Goal: Task Accomplishment & Management: Use online tool/utility

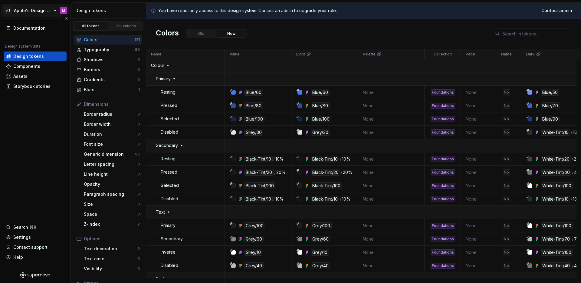
click at [33, 12] on html "🚀S Aprile's Design System M Documentation Design system data Design tokens Comp…" at bounding box center [290, 141] width 581 height 283
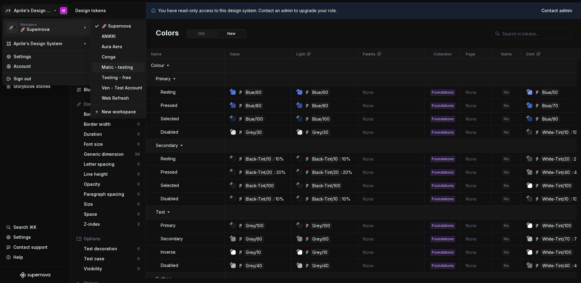
click at [104, 65] on div "Matic - testing" at bounding box center [122, 67] width 41 height 6
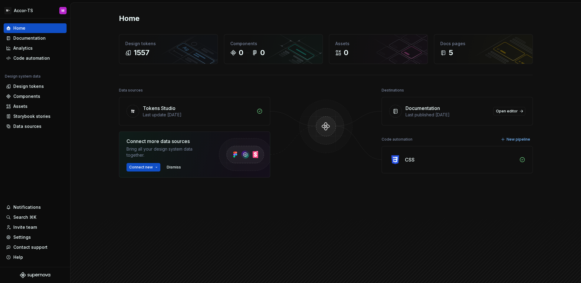
click at [84, 72] on div "Home Design tokens 1557 Components 0 0 Assets 0 Docs pages 5 Data sources Token…" at bounding box center [326, 147] width 511 height 288
click at [97, 67] on div "Home Design tokens 1557 Components 0 0 Assets 0 Docs pages 5 Data sources Token…" at bounding box center [326, 147] width 511 height 288
click at [33, 128] on div "Data sources" at bounding box center [27, 126] width 28 height 6
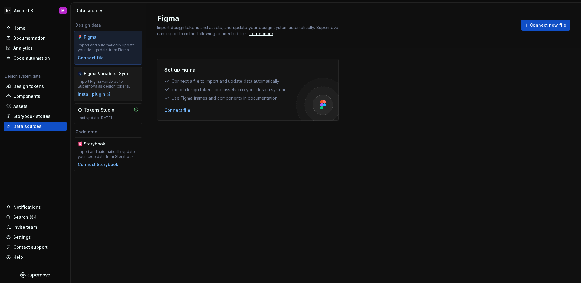
click at [114, 90] on div "Figma Variables Sync Import Figma variables to Supernova as design tokens. Inst…" at bounding box center [108, 84] width 61 height 27
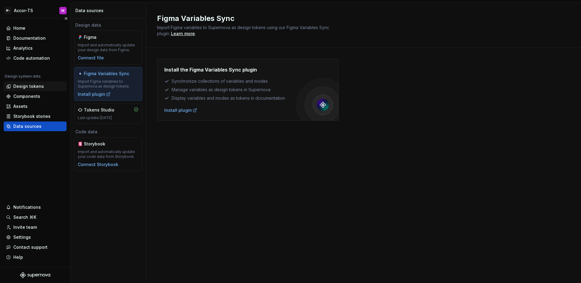
click at [30, 85] on div "Design tokens" at bounding box center [28, 86] width 31 height 6
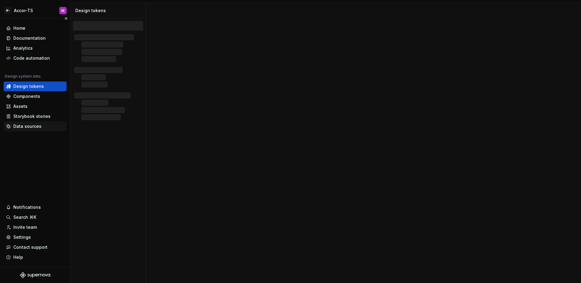
click at [40, 123] on div "Data sources" at bounding box center [27, 126] width 28 height 6
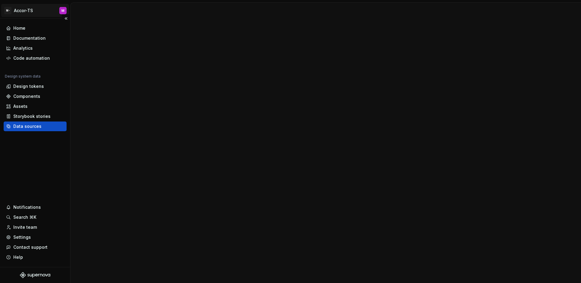
click at [28, 8] on div "Accor-TS" at bounding box center [23, 11] width 19 height 6
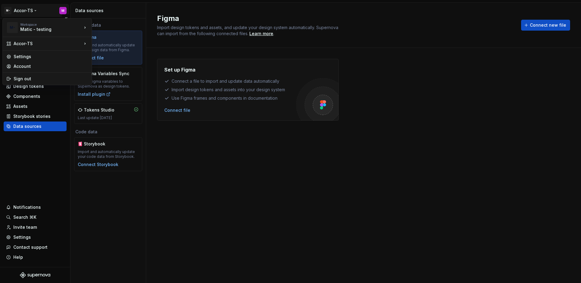
click at [33, 10] on html "M- Accor-TS M Home Documentation Analytics Code automation Design system data D…" at bounding box center [290, 141] width 581 height 283
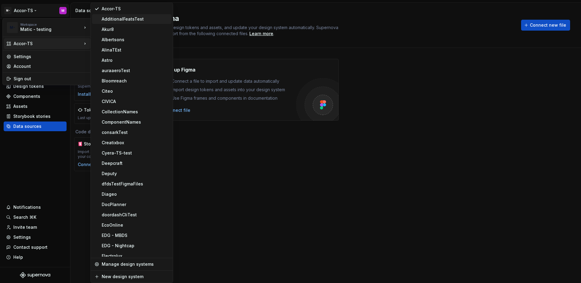
click at [114, 17] on div "AdditionalFeatsTest" at bounding box center [135, 19] width 67 height 6
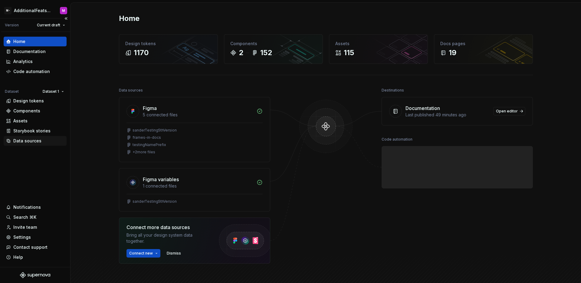
click at [29, 140] on div "Data sources" at bounding box center [27, 141] width 28 height 6
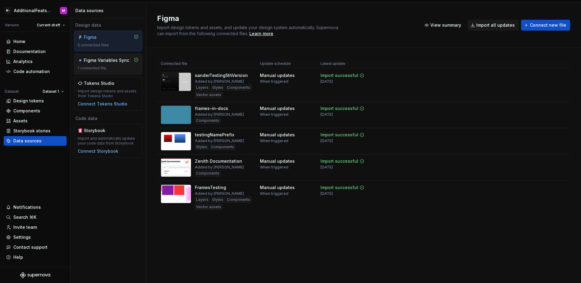
click at [106, 64] on div "Figma Variables Sync 1 connected file" at bounding box center [108, 63] width 61 height 13
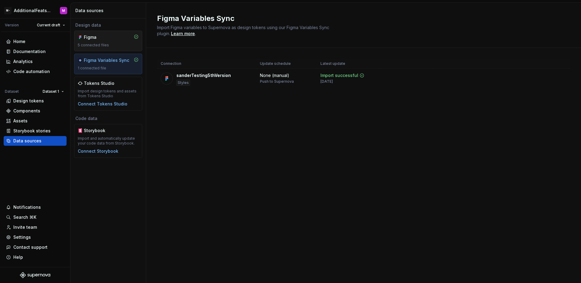
click at [100, 43] on div "5 connected files" at bounding box center [108, 45] width 61 height 5
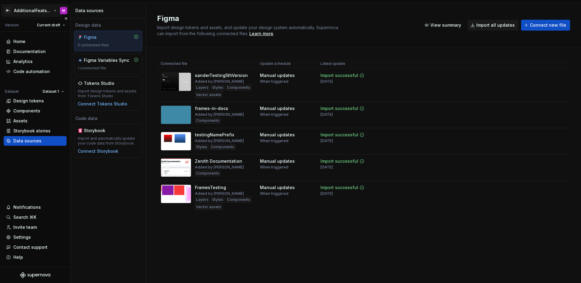
click at [28, 13] on html "M- AdditionalFeatsTest M Version Current draft Home Documentation Analytics Cod…" at bounding box center [290, 141] width 581 height 283
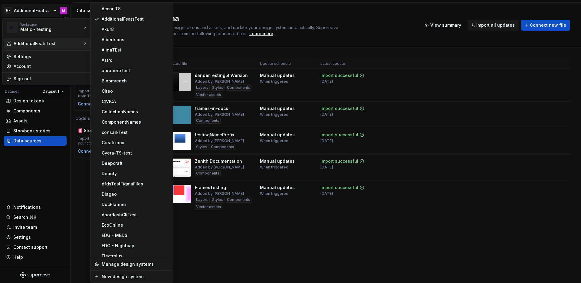
click at [42, 189] on html "M- AdditionalFeatsTest M Version Current draft Home Documentation Analytics Cod…" at bounding box center [290, 141] width 581 height 283
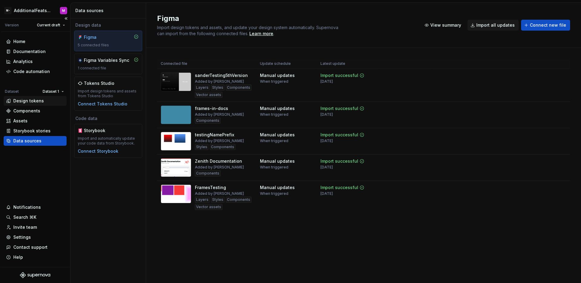
click at [39, 101] on div "Design tokens" at bounding box center [28, 101] width 31 height 6
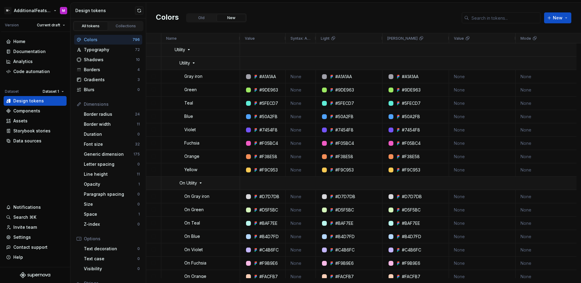
click at [38, 14] on html "M- AdditionalFeatsTest M Version Current draft Home Documentation Analytics Cod…" at bounding box center [290, 141] width 581 height 283
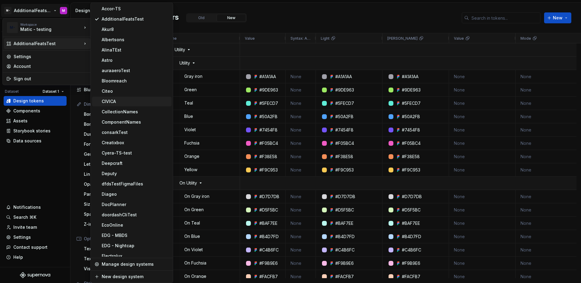
click at [127, 101] on div "CIVICA" at bounding box center [135, 101] width 67 height 6
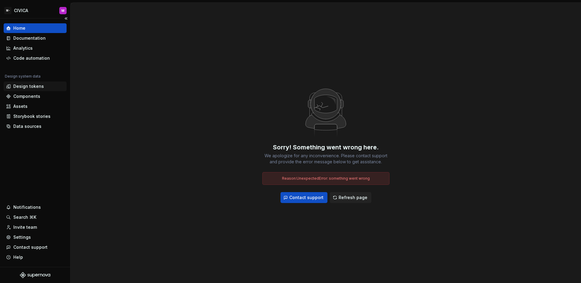
click at [30, 88] on div "Design tokens" at bounding box center [28, 86] width 31 height 6
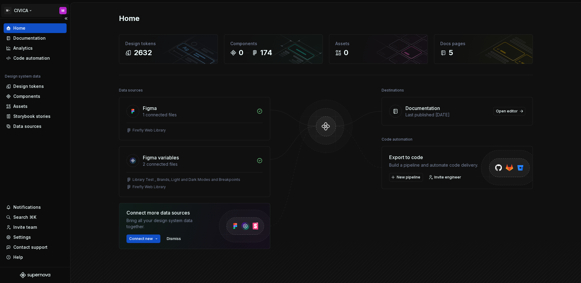
click at [23, 10] on html "M- CIVICA M Home Documentation Analytics Code automation Design system data Des…" at bounding box center [290, 141] width 581 height 283
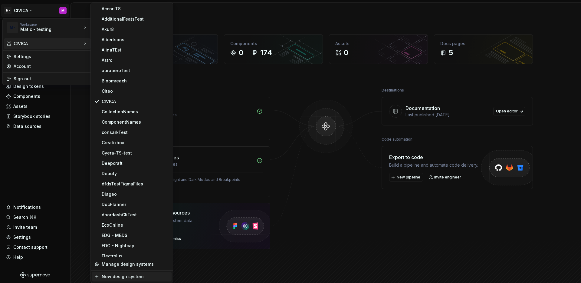
click at [131, 274] on div "New design system" at bounding box center [135, 276] width 67 height 6
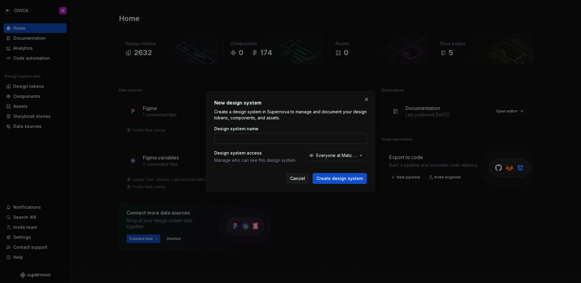
click at [229, 140] on input "Design system name" at bounding box center [290, 138] width 153 height 11
type input "Bazaar-test"
click at [313, 173] on button "Create design system" at bounding box center [340, 178] width 54 height 11
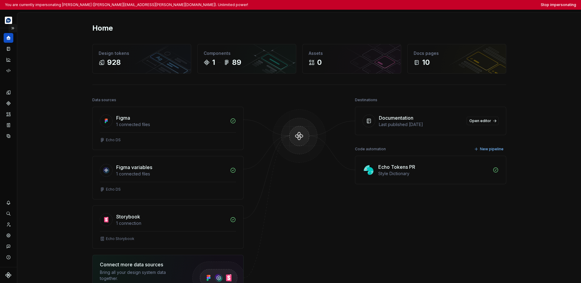
click at [13, 29] on button "Expand sidebar" at bounding box center [12, 28] width 8 height 8
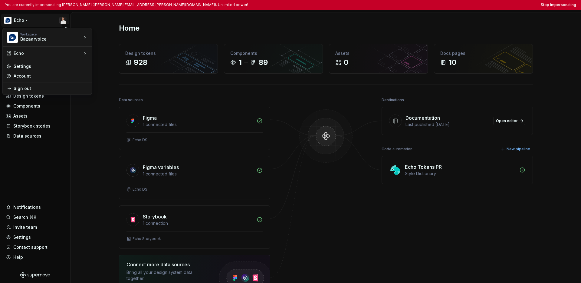
click at [24, 22] on html "You are currently impersonating [PERSON_NAME] ([PERSON_NAME][EMAIL_ADDRESS][PER…" at bounding box center [290, 141] width 581 height 283
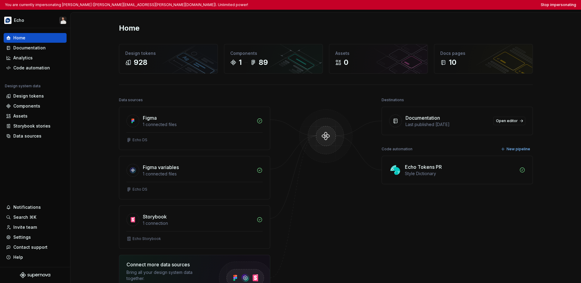
click at [26, 150] on html "You are currently impersonating [PERSON_NAME] ([PERSON_NAME][EMAIL_ADDRESS][PER…" at bounding box center [290, 141] width 581 height 283
click at [31, 95] on div "Design tokens" at bounding box center [28, 96] width 31 height 6
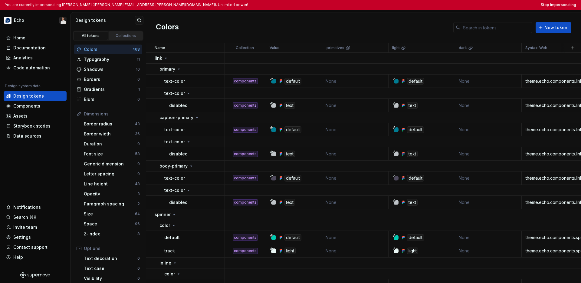
click at [128, 36] on div "Collections" at bounding box center [126, 35] width 30 height 5
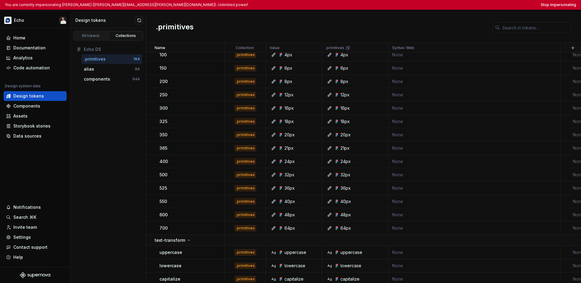
scroll to position [2263, 0]
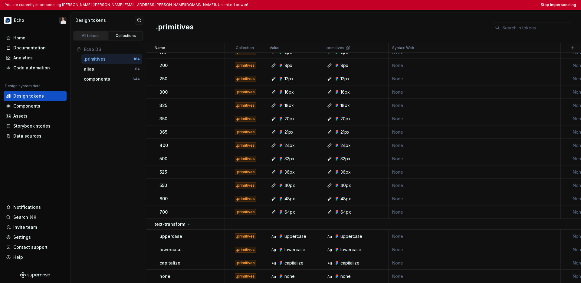
click at [90, 36] on div "All tokens" at bounding box center [91, 35] width 30 height 5
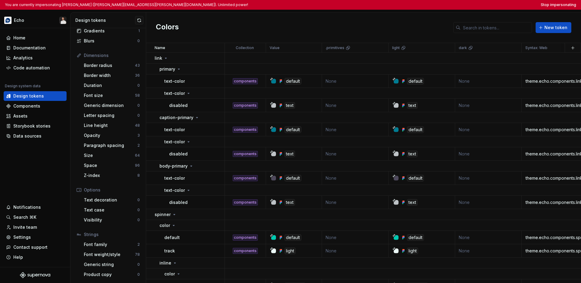
scroll to position [51, 0]
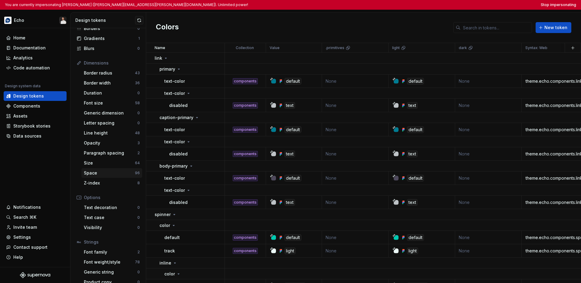
click at [111, 171] on div "Space" at bounding box center [109, 173] width 51 height 6
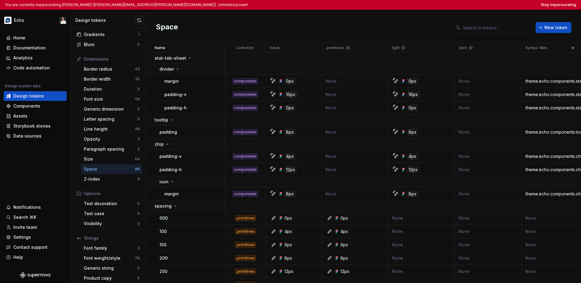
scroll to position [58, 0]
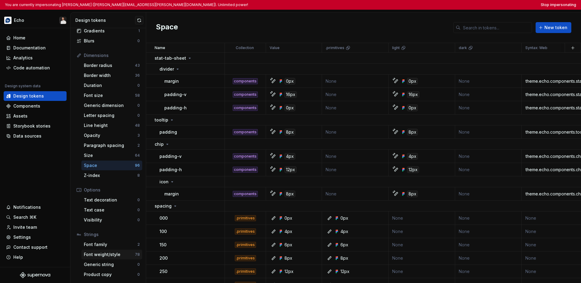
click at [112, 254] on div "Font weight/style" at bounding box center [109, 254] width 51 height 6
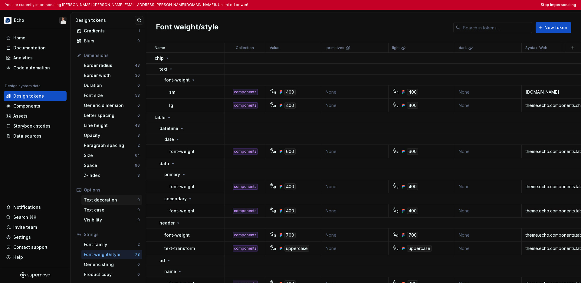
click at [109, 201] on div "Text decoration" at bounding box center [111, 200] width 54 height 6
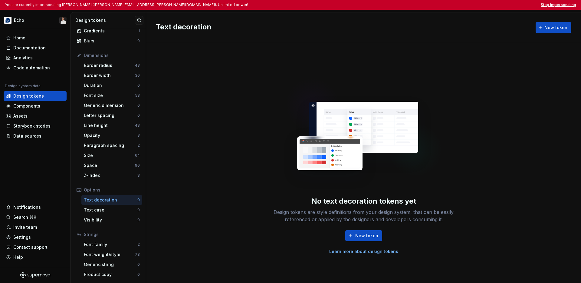
click at [403, 6] on button "Stop impersonating" at bounding box center [558, 4] width 35 height 5
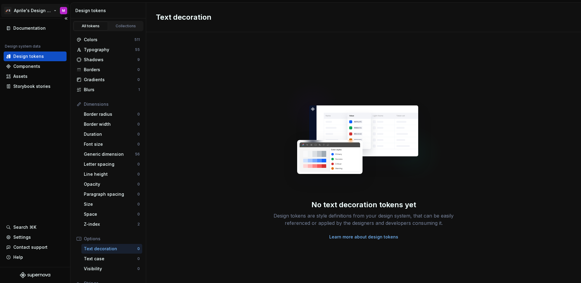
click at [24, 5] on html "🚀S Aprile's Design System M Documentation Design system data Design tokens Comp…" at bounding box center [290, 141] width 581 height 283
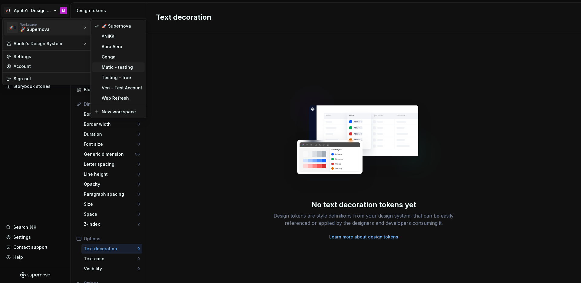
click at [111, 67] on div "Matic - testing" at bounding box center [122, 67] width 41 height 6
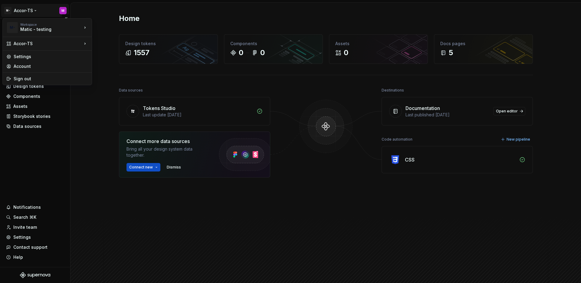
click at [29, 13] on html "M- Accor-TS M Home Documentation Analytics Code automation Design system data D…" at bounding box center [290, 141] width 581 height 283
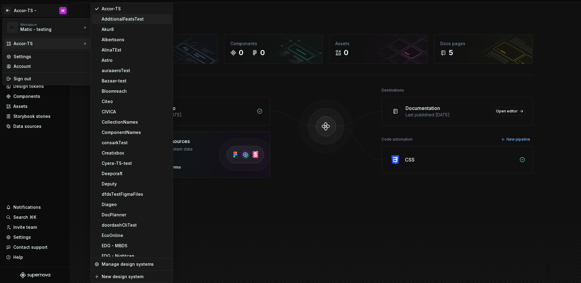
click at [122, 18] on div "AdditionalFeatsTest" at bounding box center [135, 19] width 67 height 6
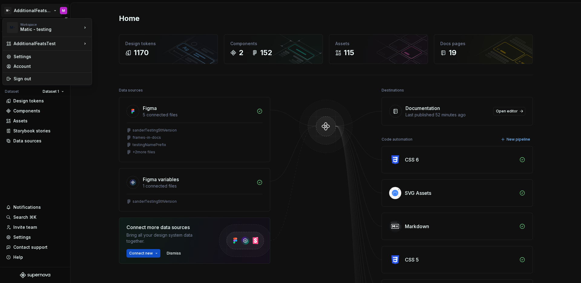
click at [28, 10] on html "M- AdditionalFeatsTest M Version Current draft Home Documentation Analytics Cod…" at bounding box center [290, 141] width 581 height 283
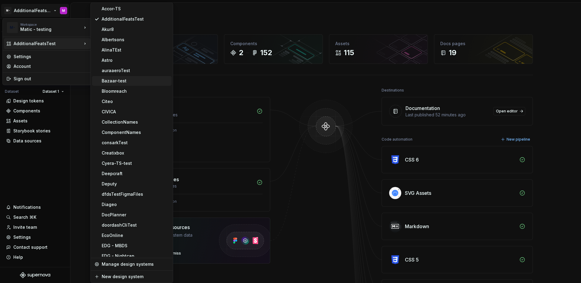
click at [130, 82] on div "Bazaar-test" at bounding box center [135, 81] width 67 height 6
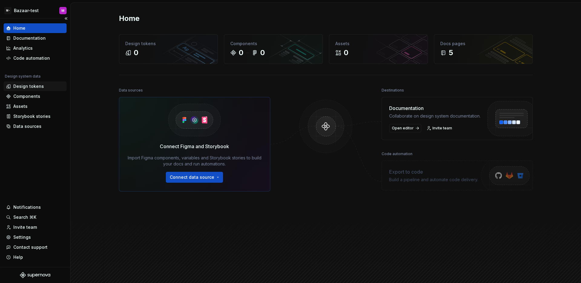
click at [20, 86] on div "Design tokens" at bounding box center [28, 86] width 31 height 6
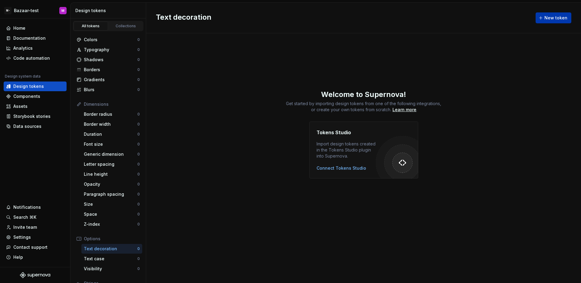
click at [546, 22] on button "New token" at bounding box center [554, 17] width 36 height 11
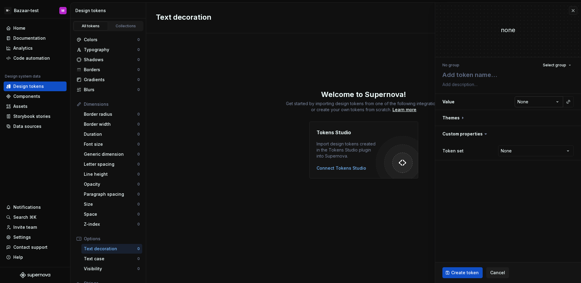
click at [533, 101] on html "**********" at bounding box center [290, 141] width 581 height 283
click at [507, 98] on html "**********" at bounding box center [290, 141] width 581 height 283
click at [478, 135] on button "button" at bounding box center [508, 134] width 146 height 16
type textarea "*"
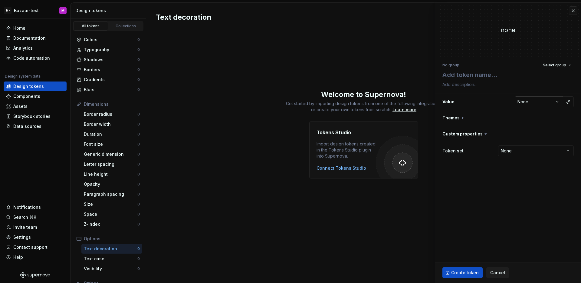
click at [556, 101] on html "**********" at bounding box center [290, 141] width 581 height 283
click at [551, 104] on html "**********" at bounding box center [290, 141] width 581 height 283
click at [541, 105] on html "**********" at bounding box center [290, 141] width 581 height 283
click at [505, 106] on html "**********" at bounding box center [290, 141] width 581 height 283
click at [529, 105] on html "**********" at bounding box center [290, 141] width 581 height 283
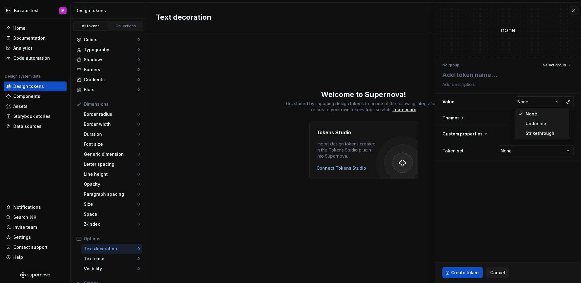
select select "*********"
type textarea "*"
click at [535, 104] on html "**********" at bounding box center [290, 141] width 581 height 283
select select "****"
type textarea "*"
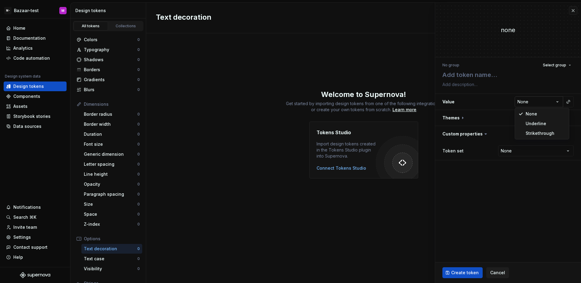
click at [535, 101] on html "**********" at bounding box center [290, 141] width 581 height 283
select select "**********"
type textarea "*"
click at [534, 104] on html "**********" at bounding box center [290, 141] width 581 height 283
select select "*********"
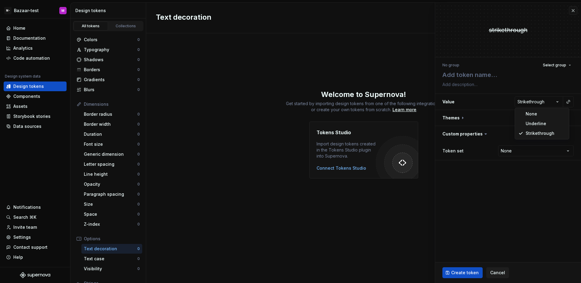
type textarea "*"
click at [537, 97] on h3 "**********" at bounding box center [508, 102] width 146 height 16
click at [537, 100] on html "**********" at bounding box center [290, 141] width 581 height 283
select select "****"
type textarea "*"
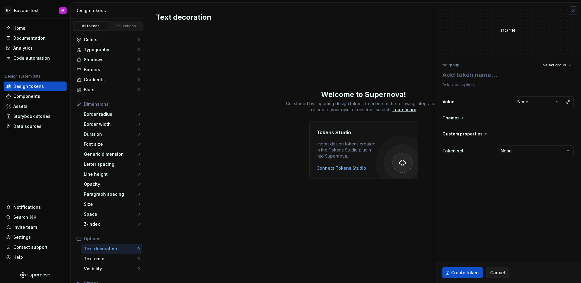
click at [570, 12] on button "button" at bounding box center [573, 10] width 8 height 8
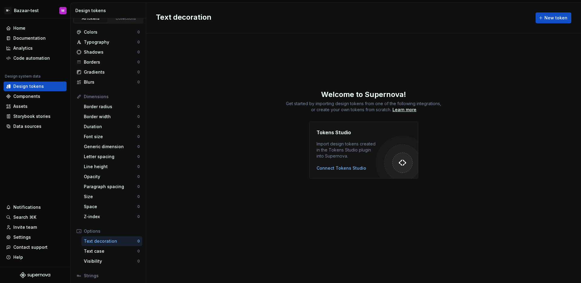
scroll to position [49, 0]
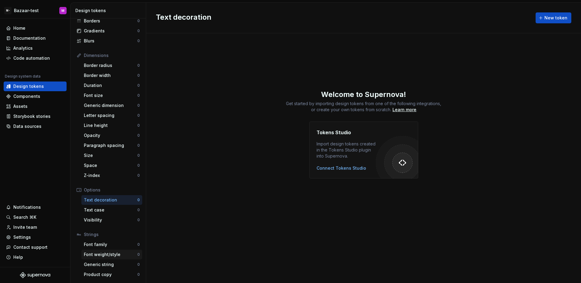
click at [114, 255] on div "Font weight/style" at bounding box center [111, 254] width 54 height 6
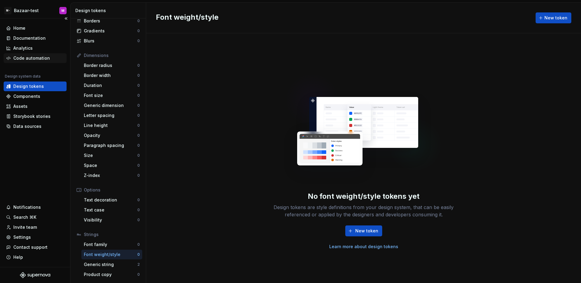
click at [45, 59] on div "Code automation" at bounding box center [31, 58] width 37 height 6
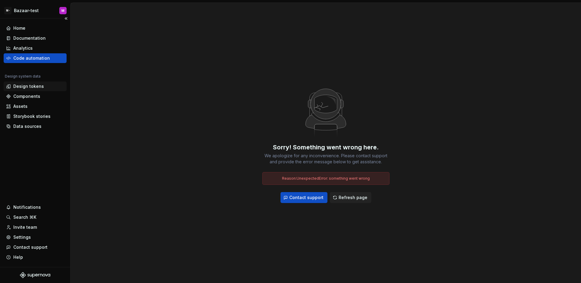
click at [35, 91] on div "Design tokens" at bounding box center [35, 86] width 63 height 10
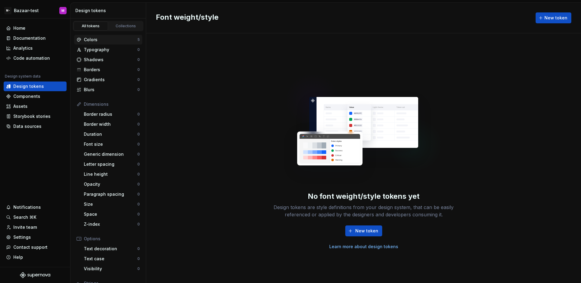
click at [98, 40] on div "Colors" at bounding box center [111, 40] width 54 height 6
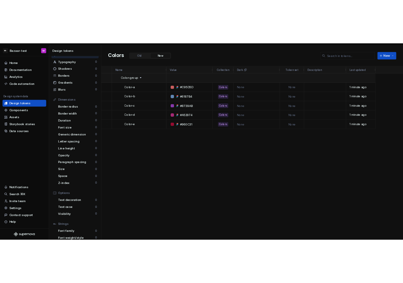
scroll to position [49, 0]
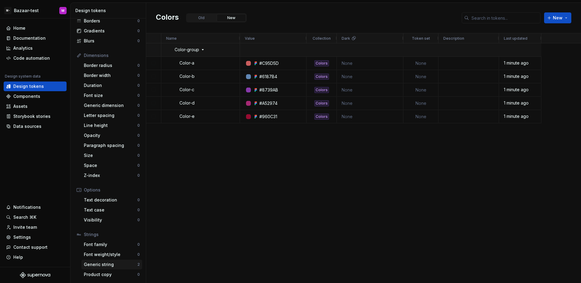
click at [114, 263] on div "Generic string" at bounding box center [111, 264] width 54 height 6
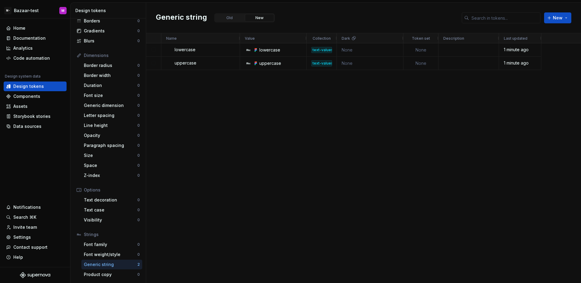
click at [210, 98] on div "lowercase Open uppercase Open lowercase text-values None None 1 minute ago uppe…" at bounding box center [363, 162] width 435 height 239
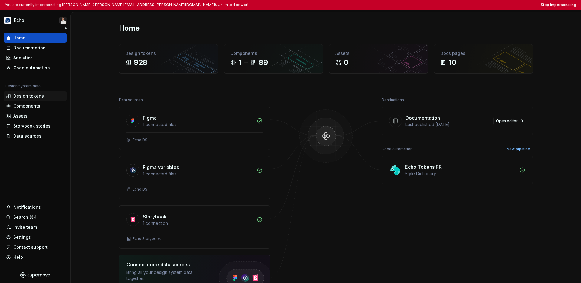
click at [34, 97] on div "Design tokens" at bounding box center [28, 96] width 31 height 6
click at [38, 97] on div "Design tokens" at bounding box center [28, 96] width 31 height 6
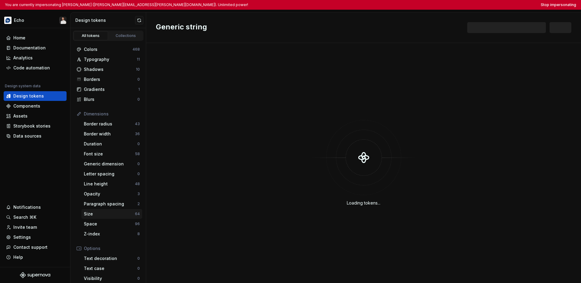
scroll to position [58, 0]
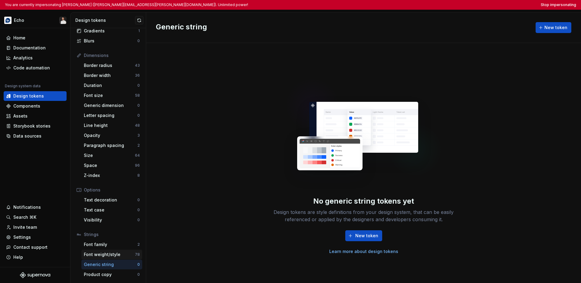
click at [112, 255] on div "Font weight/style" at bounding box center [109, 254] width 51 height 6
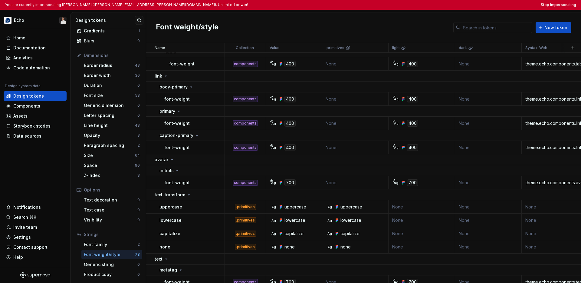
scroll to position [257, 0]
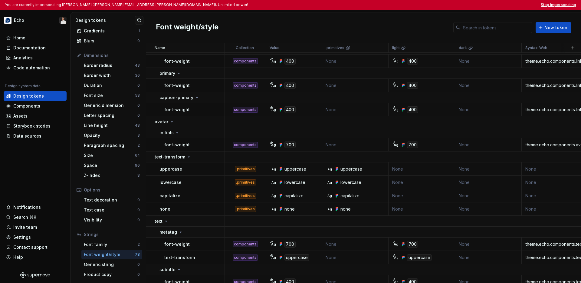
click at [403, 5] on button "Stop impersonating" at bounding box center [558, 4] width 35 height 5
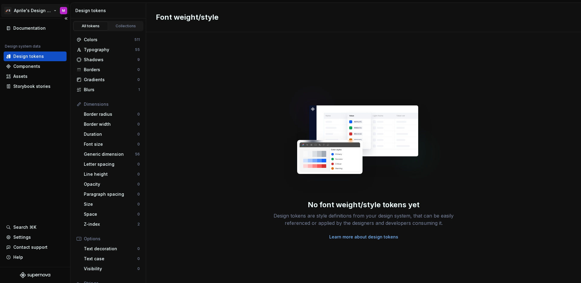
click at [42, 11] on html "🚀S Aprile's Design System M Documentation Design system data Design tokens Comp…" at bounding box center [290, 141] width 581 height 283
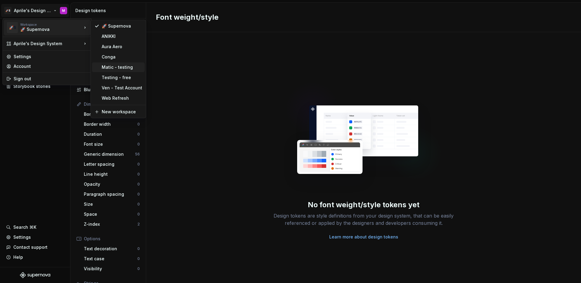
click at [117, 69] on div "Matic - testing" at bounding box center [122, 67] width 41 height 6
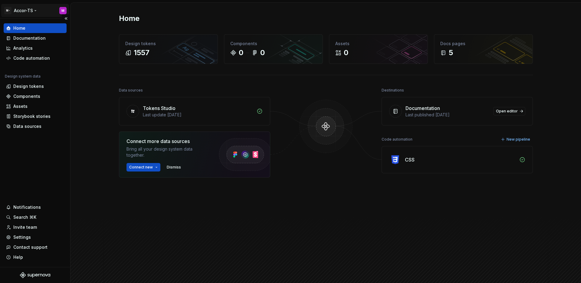
click at [28, 11] on html "M- Accor-TS M Home Documentation Analytics Code automation Design system data D…" at bounding box center [290, 141] width 581 height 283
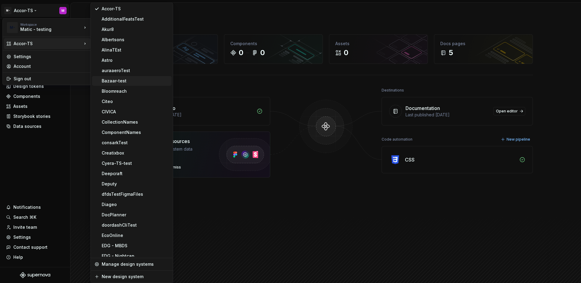
click at [139, 82] on div "Bazaar-test" at bounding box center [135, 81] width 67 height 6
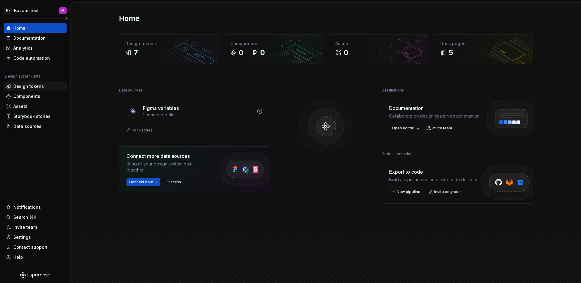
click at [30, 87] on div "Design tokens" at bounding box center [28, 86] width 31 height 6
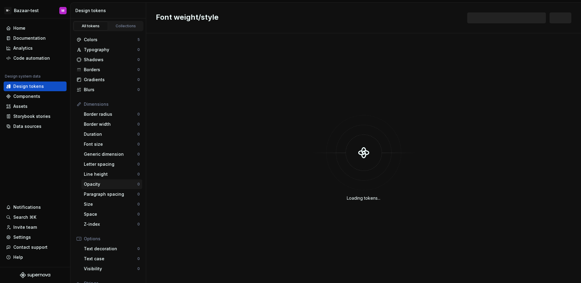
scroll to position [49, 0]
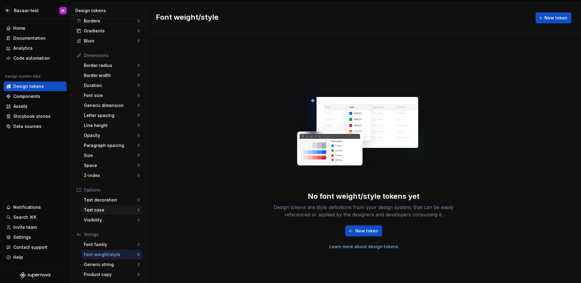
click at [115, 209] on div "Text case" at bounding box center [111, 210] width 54 height 6
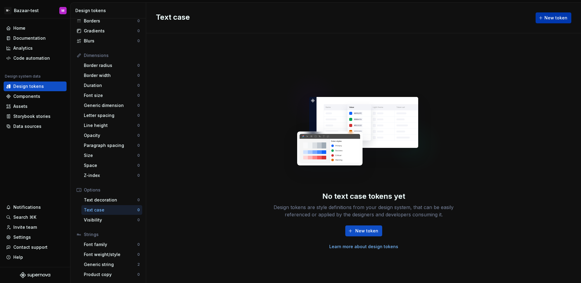
click at [555, 20] on span "New token" at bounding box center [556, 18] width 23 height 6
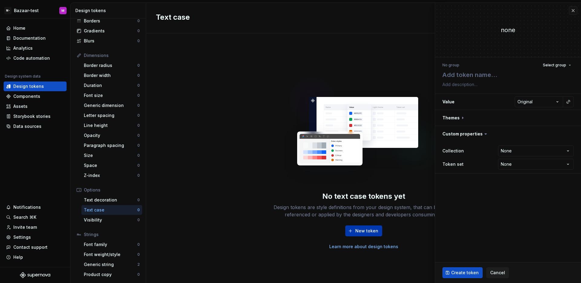
type textarea "*"
click at [535, 100] on html "**********" at bounding box center [290, 141] width 581 height 283
click at [471, 72] on html "**********" at bounding box center [290, 141] width 581 height 283
click at [471, 72] on textarea at bounding box center [506, 74] width 131 height 11
type textarea "u"
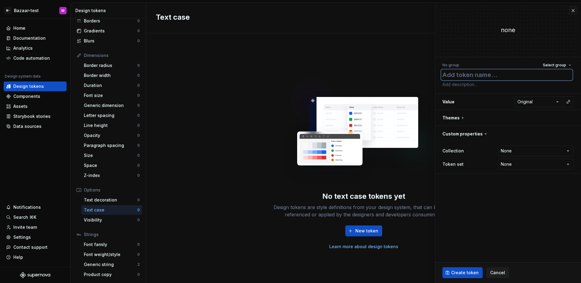
type textarea "*"
type textarea "up"
type textarea "*"
type textarea "upp"
type textarea "*"
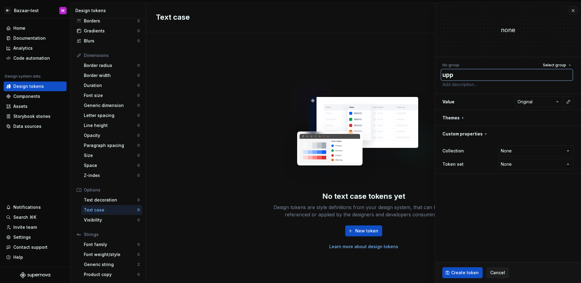
type textarea "uppe"
type textarea "*"
type textarea "upper"
type textarea "*"
type textarea "upperc"
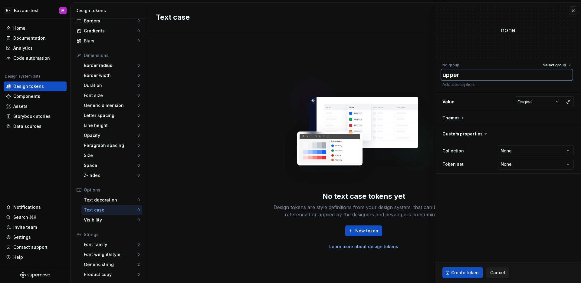
type textarea "*"
type textarea "upperca"
type textarea "*"
type textarea "uppercas"
type textarea "*"
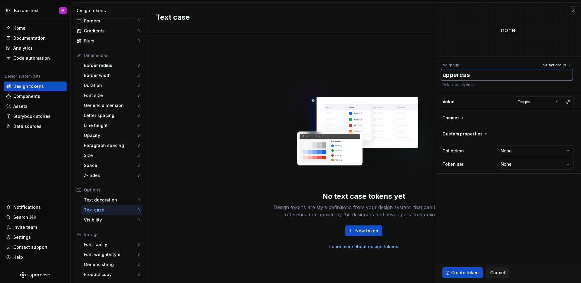
type textarea "uppercase"
type textarea "*"
type textarea "uppercase"
click at [545, 103] on html "**********" at bounding box center [290, 141] width 581 height 283
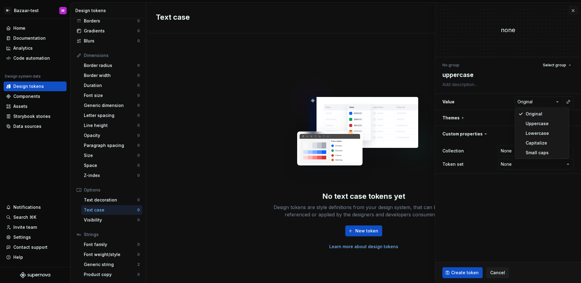
select select "*****"
click at [468, 273] on span "Create token" at bounding box center [465, 272] width 28 height 6
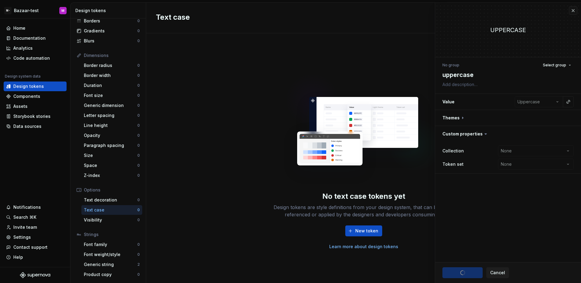
type textarea "*"
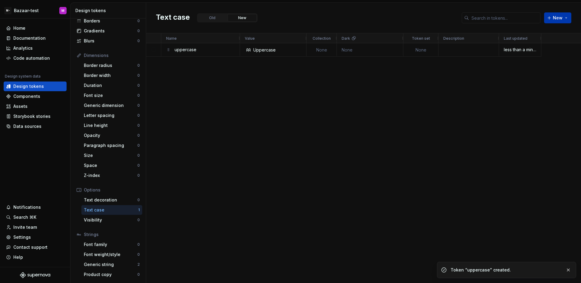
click at [566, 19] on button "New" at bounding box center [557, 17] width 27 height 11
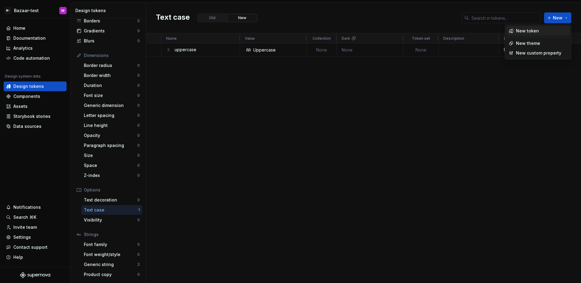
click at [535, 34] on div "New token" at bounding box center [527, 31] width 23 height 6
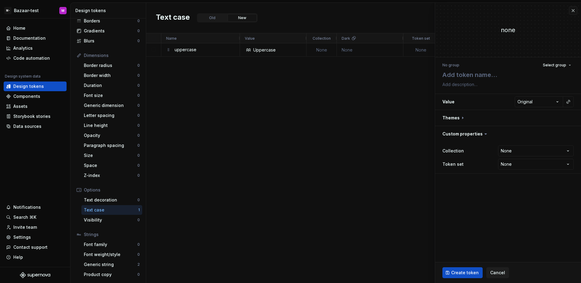
click at [554, 18] on div "none" at bounding box center [508, 30] width 146 height 54
click at [471, 74] on textarea at bounding box center [506, 74] width 131 height 11
type textarea "*"
type textarea "l"
type textarea "*"
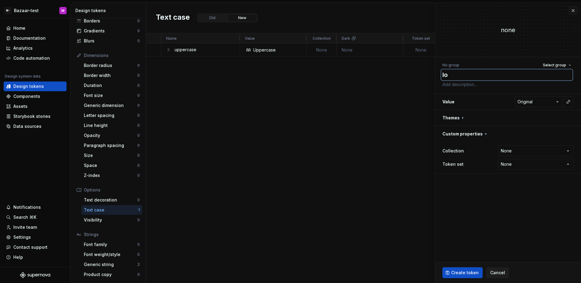
type textarea "low"
type textarea "*"
type textarea "lowe"
type textarea "*"
type textarea "lower"
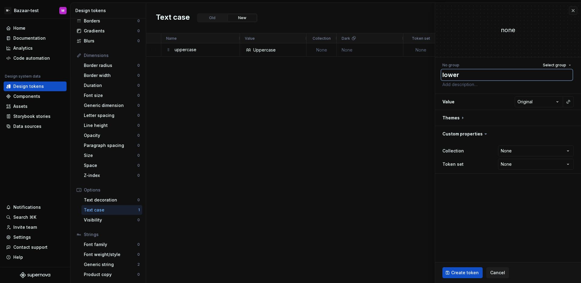
type textarea "*"
type textarea "lowerc"
type textarea "*"
type textarea "lowerca"
type textarea "*"
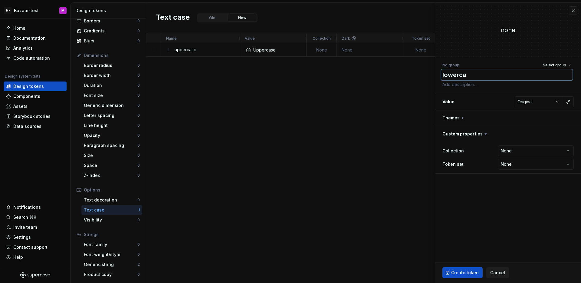
type textarea "lowercas"
type textarea "*"
type textarea "lowercase"
click at [545, 104] on html "M- Bazaar-test M Home Documentation Analytics Code automation Design system dat…" at bounding box center [290, 141] width 581 height 283
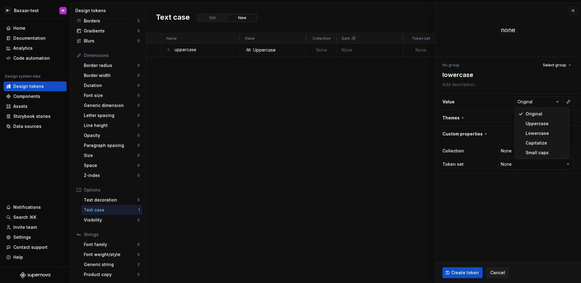
select select "*****"
click at [467, 266] on div "Create token Cancel" at bounding box center [508, 272] width 146 height 21
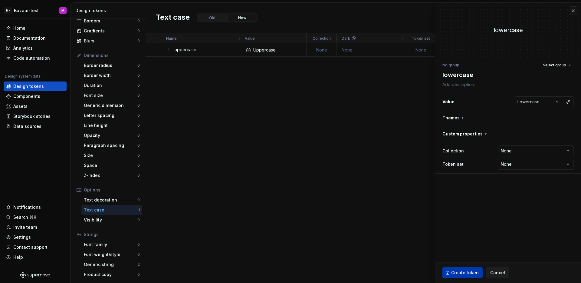
click at [467, 268] on button "Create token" at bounding box center [463, 272] width 40 height 11
type textarea "*"
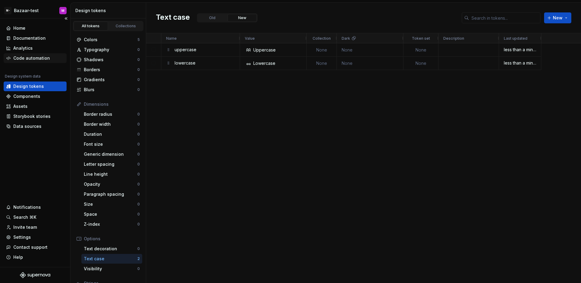
click at [40, 58] on div "Code automation" at bounding box center [31, 58] width 37 height 6
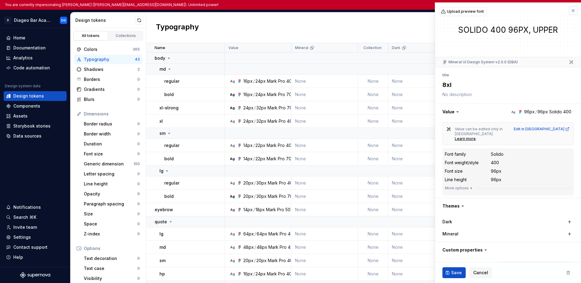
click at [570, 11] on button "button" at bounding box center [573, 10] width 8 height 8
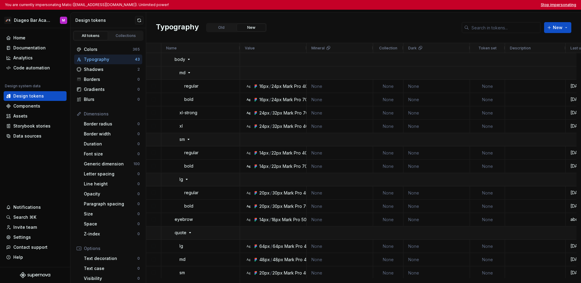
click at [569, 5] on button "Stop impersonating" at bounding box center [558, 4] width 35 height 5
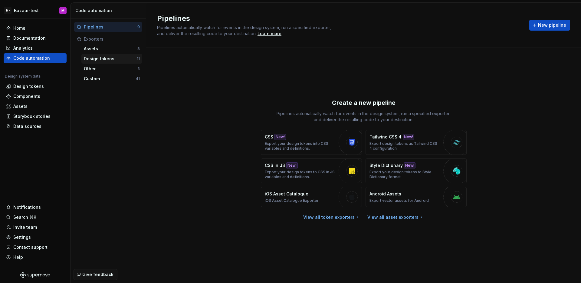
click at [112, 60] on div "Design tokens" at bounding box center [110, 59] width 53 height 6
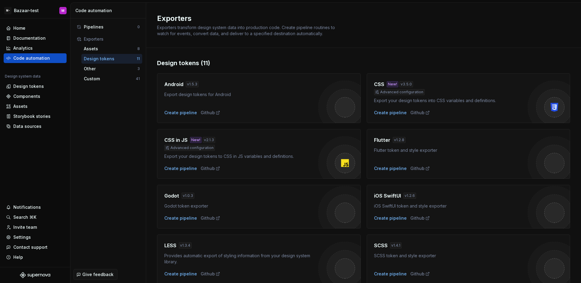
scroll to position [136, 0]
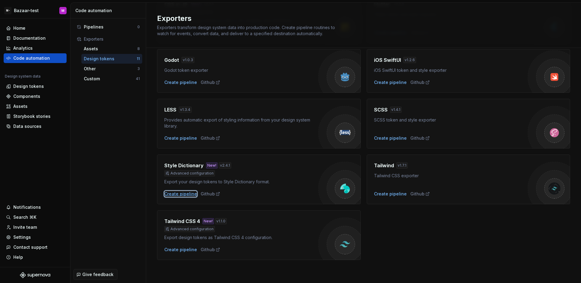
click at [181, 194] on div "Create pipeline" at bounding box center [180, 194] width 33 height 6
click at [173, 196] on div "Create pipeline" at bounding box center [180, 194] width 33 height 6
click at [377, 216] on div "Android v 1.5.3 Export design tokens for Android Create pipeline Github CSS New…" at bounding box center [363, 96] width 413 height 328
click at [191, 192] on div "Create pipeline" at bounding box center [180, 194] width 33 height 6
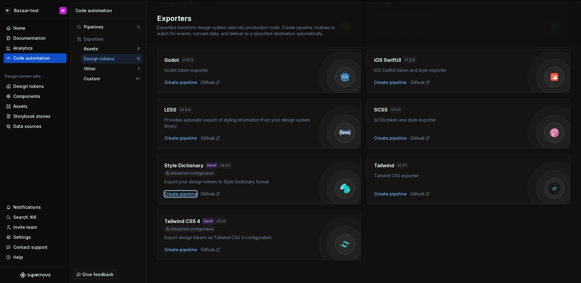
click at [191, 192] on div "Create pipeline" at bounding box center [180, 194] width 33 height 6
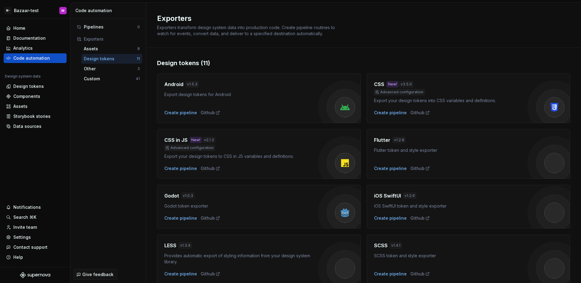
scroll to position [136, 0]
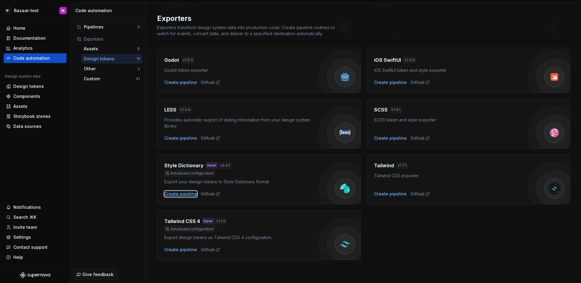
click at [182, 194] on div "Create pipeline" at bounding box center [180, 194] width 33 height 6
click at [177, 193] on div "Create pipeline" at bounding box center [180, 194] width 33 height 6
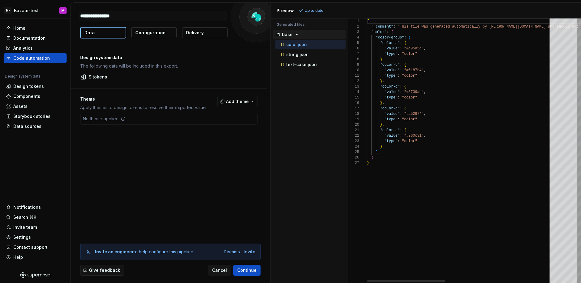
type textarea "*"
click at [309, 53] on div "string.json" at bounding box center [313, 54] width 66 height 6
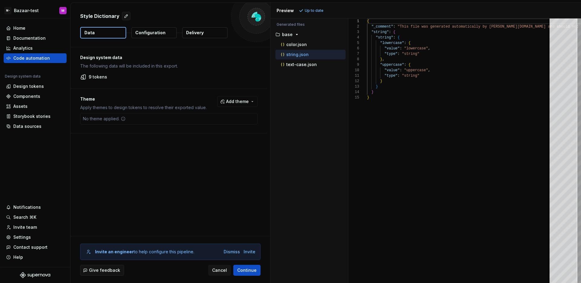
scroll to position [54, 0]
click at [301, 47] on div "color.json" at bounding box center [313, 44] width 66 height 6
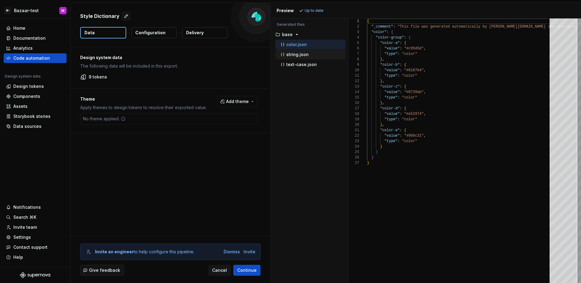
click at [302, 54] on p "string.json" at bounding box center [297, 54] width 22 height 5
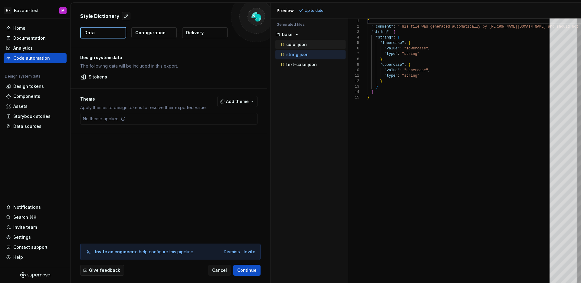
click at [305, 46] on p "color.json" at bounding box center [296, 44] width 21 height 5
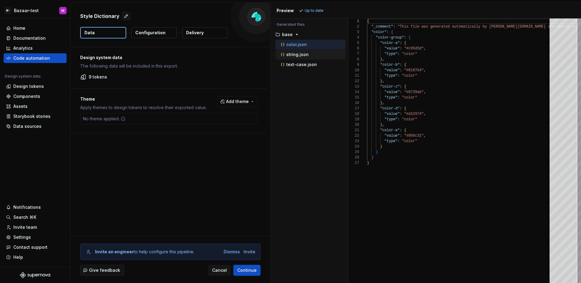
click at [302, 54] on p "string.json" at bounding box center [297, 54] width 22 height 5
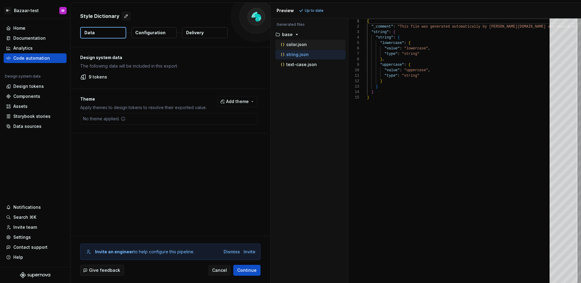
click at [307, 44] on div "color.json" at bounding box center [313, 44] width 66 height 6
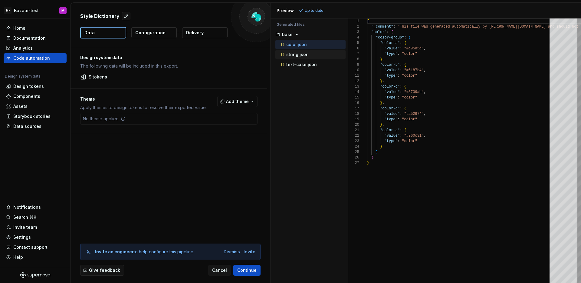
click at [306, 52] on p "string.json" at bounding box center [297, 54] width 22 height 5
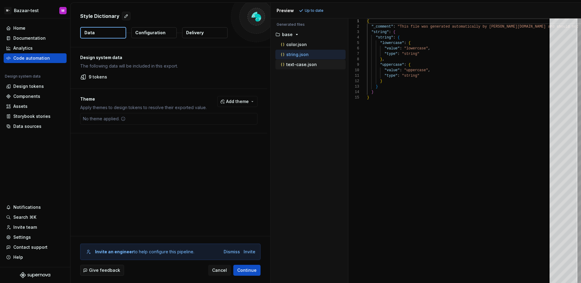
click at [309, 66] on p "text-case.json" at bounding box center [301, 64] width 31 height 5
click at [314, 55] on div "string.json" at bounding box center [313, 54] width 66 height 6
click at [313, 67] on p "text-case.json" at bounding box center [301, 64] width 31 height 5
click at [311, 54] on div "string.json" at bounding box center [313, 54] width 66 height 6
click at [308, 45] on div "color.json" at bounding box center [313, 44] width 66 height 6
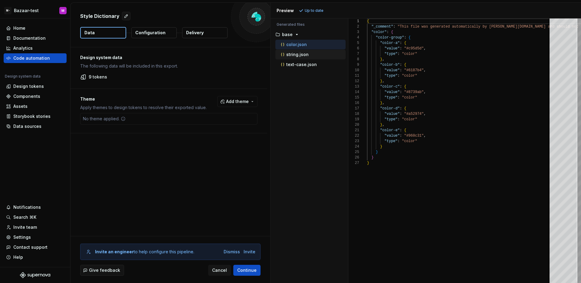
click at [308, 54] on div "string.json" at bounding box center [313, 54] width 66 height 6
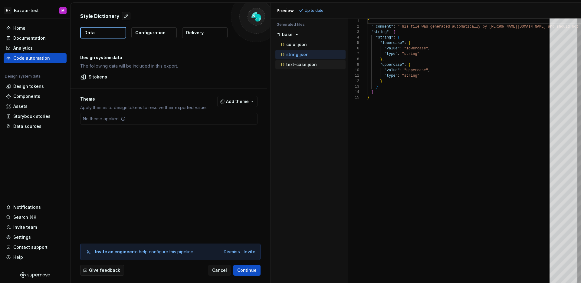
click at [307, 64] on p "text-case.json" at bounding box center [301, 64] width 31 height 5
click at [307, 56] on p "string.json" at bounding box center [297, 54] width 22 height 5
click at [308, 65] on p "text-case.json" at bounding box center [301, 64] width 31 height 5
click at [292, 55] on p "string.json" at bounding box center [297, 54] width 22 height 5
click at [303, 67] on p "text-case.json" at bounding box center [301, 64] width 31 height 5
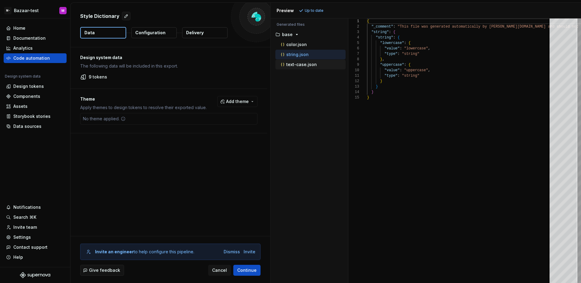
type textarea "**********"
click at [29, 84] on div "Design tokens" at bounding box center [28, 86] width 31 height 6
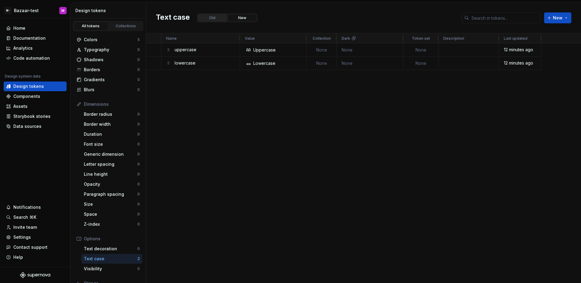
click at [216, 20] on button "Old" at bounding box center [212, 18] width 29 height 8
